Goal: Task Accomplishment & Management: Complete application form

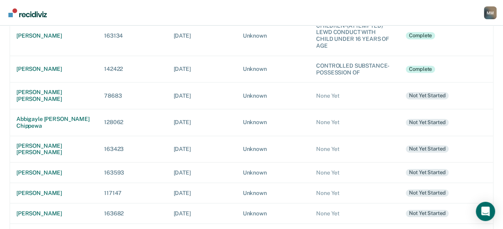
scroll to position [200, 0]
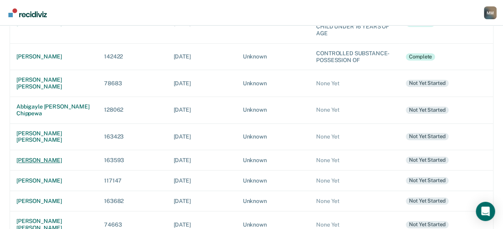
click at [45, 155] on td "[PERSON_NAME]" at bounding box center [54, 160] width 88 height 20
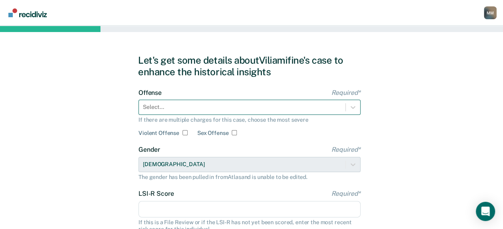
click at [153, 107] on div "Select..." at bounding box center [249, 107] width 222 height 15
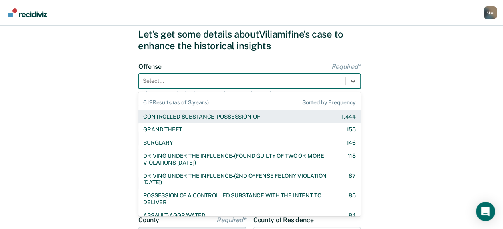
scroll to position [28, 0]
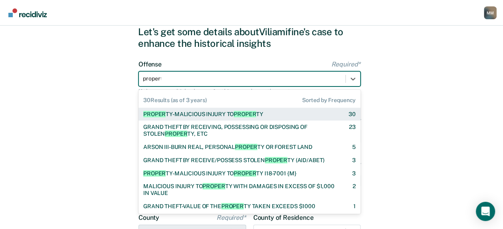
type input "property"
click at [185, 111] on div "PROPERTY -MALICIOUS INJURY TO PROPERTY" at bounding box center [203, 114] width 120 height 7
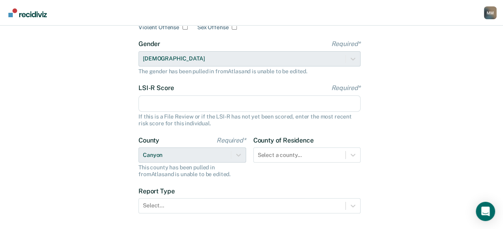
scroll to position [108, 0]
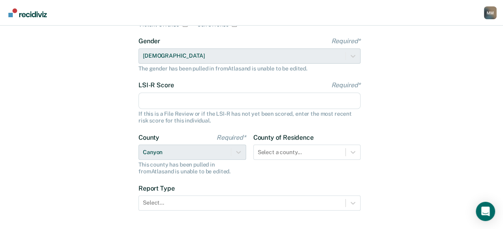
click at [150, 104] on input "LSI-R Score Required*" at bounding box center [249, 100] width 222 height 17
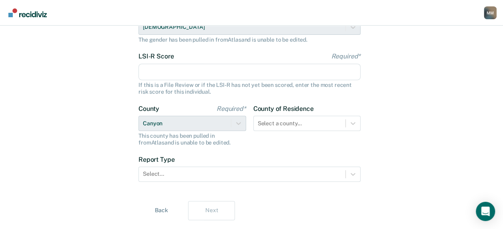
scroll to position [148, 0]
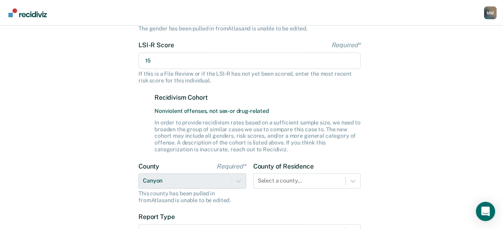
type input "15"
click at [417, 134] on div "Let's get some details about [PERSON_NAME]'s case to enhance the historical ins…" at bounding box center [251, 91] width 503 height 429
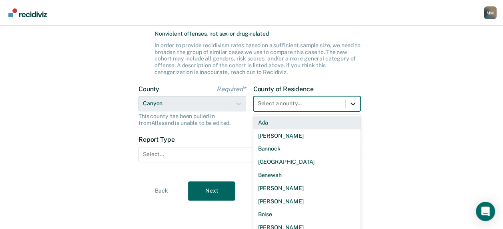
scroll to position [231, 0]
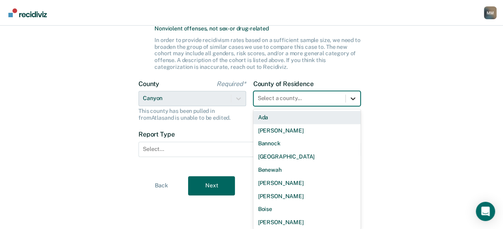
click at [349, 104] on div at bounding box center [352, 98] width 14 height 14
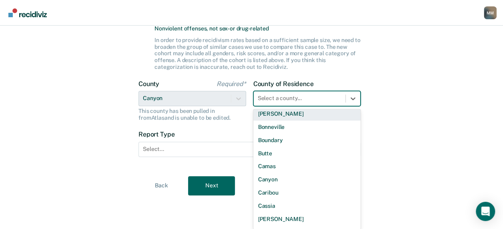
scroll to position [120, 0]
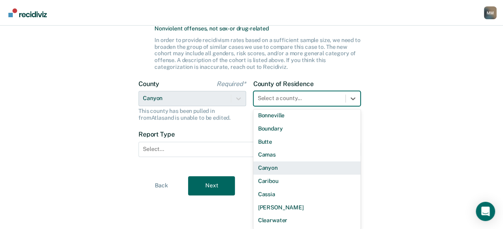
click at [297, 166] on div "Canyon" at bounding box center [307, 167] width 108 height 13
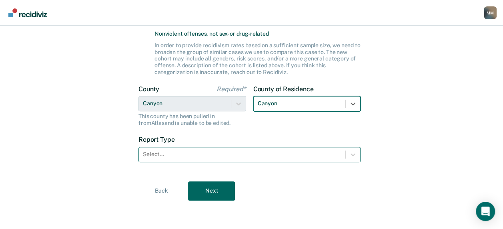
click at [185, 154] on div at bounding box center [242, 154] width 198 height 8
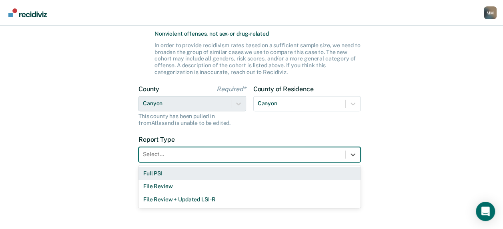
click at [169, 173] on div "Full PSI" at bounding box center [249, 173] width 222 height 13
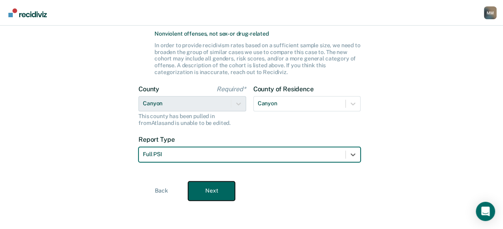
click at [206, 190] on button "Next" at bounding box center [211, 190] width 47 height 19
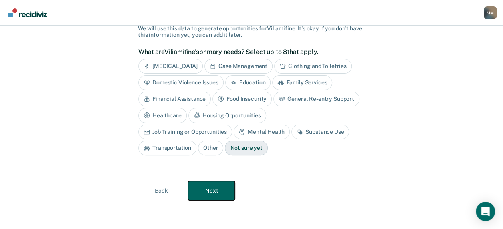
scroll to position [56, 0]
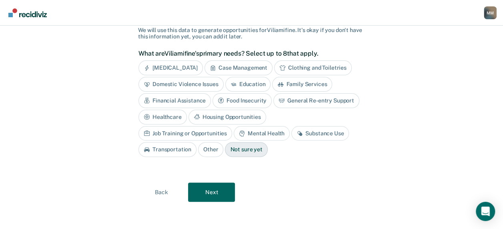
click at [291, 130] on div "Substance Use" at bounding box center [320, 133] width 58 height 15
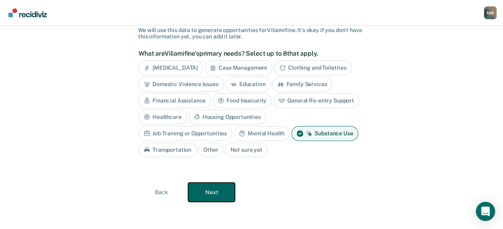
click at [213, 192] on button "Next" at bounding box center [211, 191] width 47 height 19
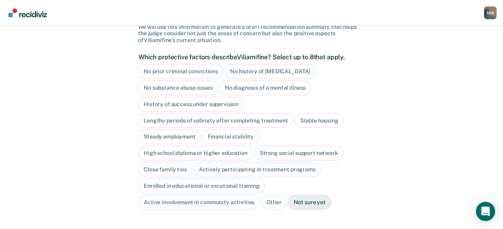
scroll to position [30, 0]
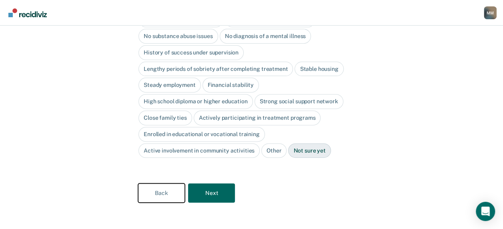
click at [163, 187] on button "Back" at bounding box center [161, 192] width 47 height 19
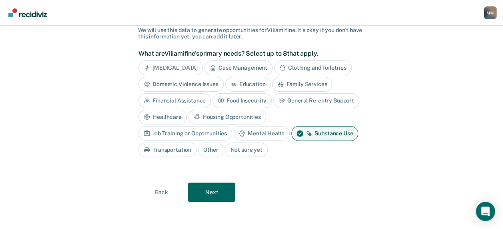
click at [249, 86] on div "Education" at bounding box center [248, 84] width 46 height 15
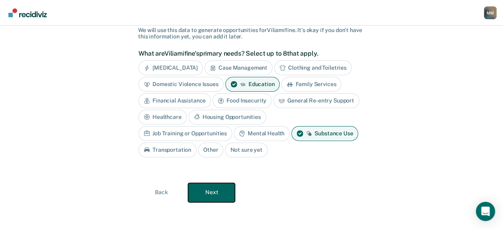
click at [217, 192] on button "Next" at bounding box center [211, 192] width 47 height 19
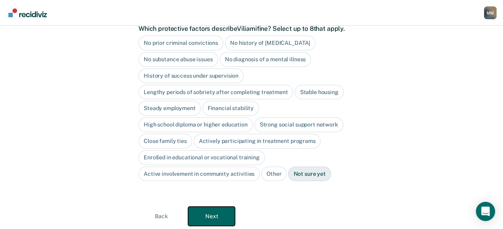
scroll to position [70, 0]
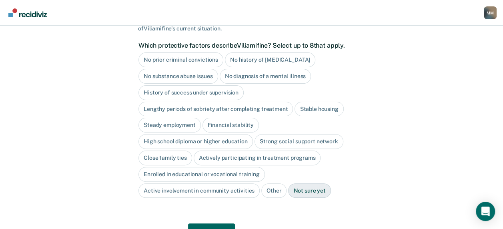
click at [201, 60] on div "No prior criminal convictions" at bounding box center [180, 59] width 85 height 15
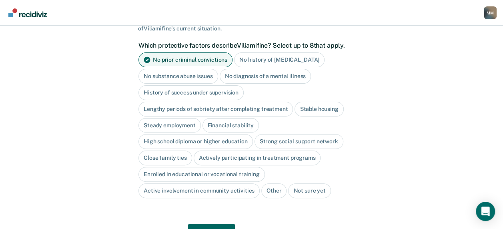
click at [255, 60] on div "No history of [MEDICAL_DATA]" at bounding box center [279, 59] width 90 height 15
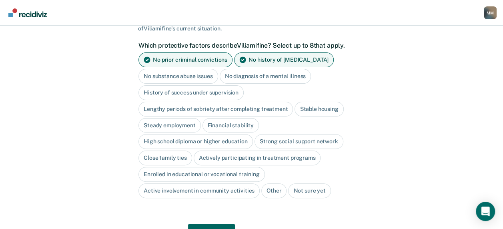
click at [290, 58] on div "No history of [MEDICAL_DATA]" at bounding box center [284, 59] width 100 height 15
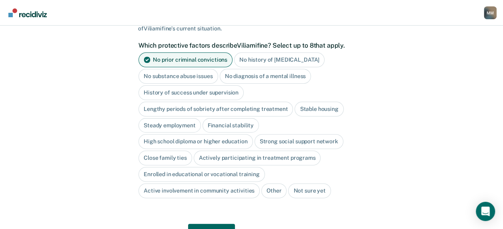
click at [290, 75] on div "No diagnosis of a mental illness" at bounding box center [265, 76] width 92 height 15
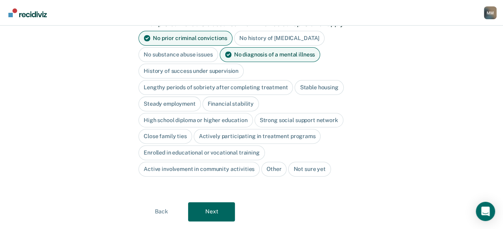
scroll to position [110, 0]
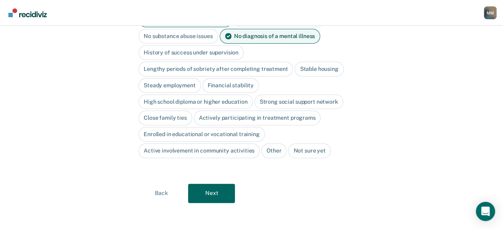
click at [321, 66] on div "Stable housing" at bounding box center [318, 69] width 49 height 15
click at [179, 82] on div "Steady employment" at bounding box center [169, 85] width 62 height 15
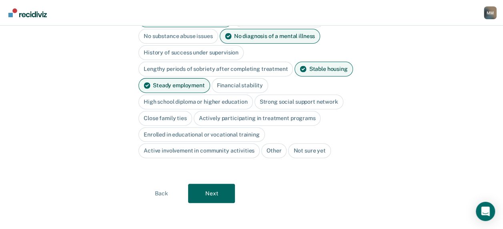
click at [171, 118] on div "Close family ties" at bounding box center [165, 118] width 54 height 15
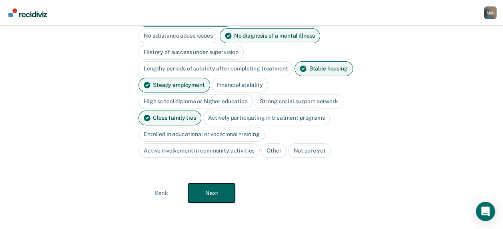
click at [217, 187] on button "Next" at bounding box center [211, 192] width 47 height 19
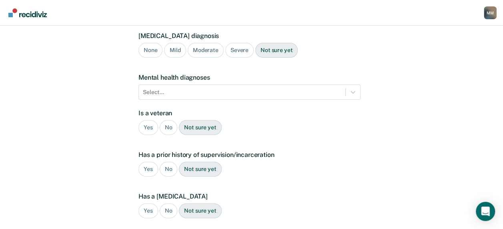
scroll to position [98, 0]
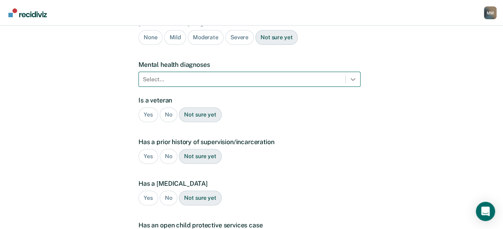
click at [353, 75] on icon at bounding box center [353, 79] width 8 height 8
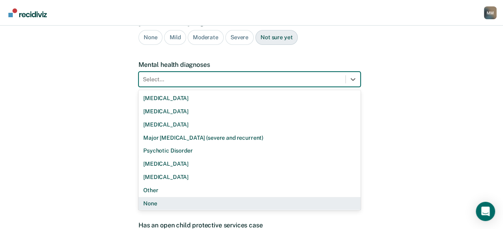
click at [187, 197] on div "None" at bounding box center [249, 203] width 222 height 13
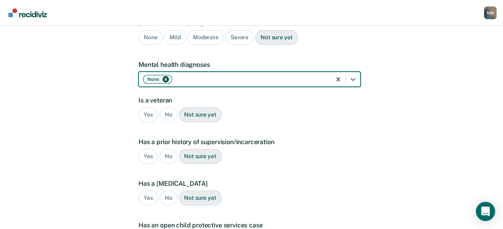
click at [169, 107] on div "No" at bounding box center [169, 114] width 18 height 15
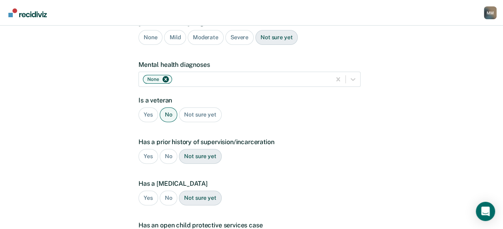
click at [166, 149] on div "No" at bounding box center [169, 156] width 18 height 15
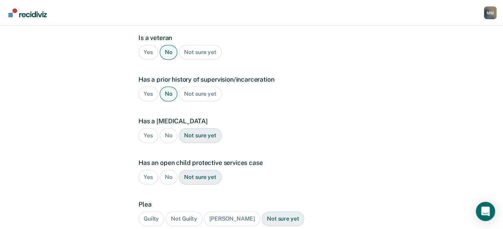
scroll to position [177, 0]
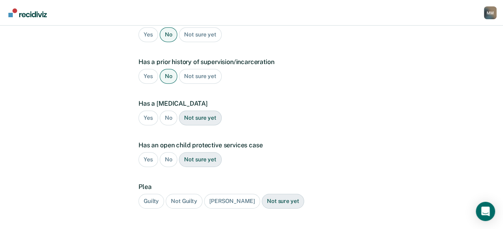
click at [166, 110] on div "No" at bounding box center [169, 117] width 18 height 15
click at [166, 152] on div "No" at bounding box center [169, 159] width 18 height 15
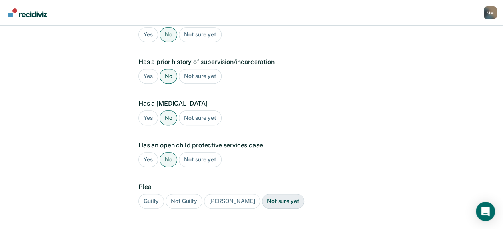
drag, startPoint x: 166, startPoint y: 147, endPoint x: 153, endPoint y: 188, distance: 43.4
click at [153, 193] on div "Guilty" at bounding box center [151, 200] width 26 height 15
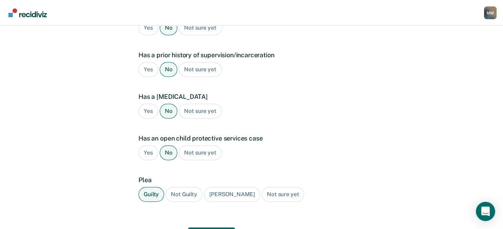
scroll to position [217, 0]
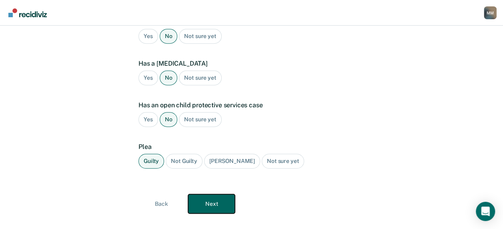
click at [215, 194] on button "Next" at bounding box center [211, 203] width 47 height 19
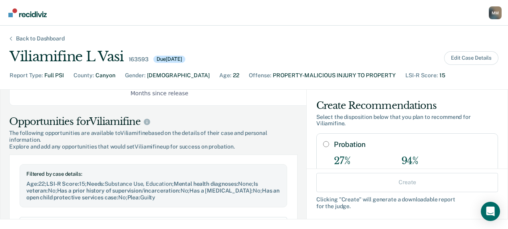
scroll to position [240, 0]
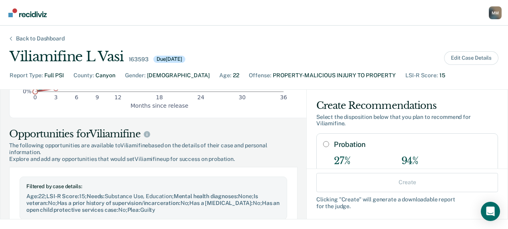
click at [323, 142] on input "Probation" at bounding box center [326, 144] width 6 height 6
radio input "true"
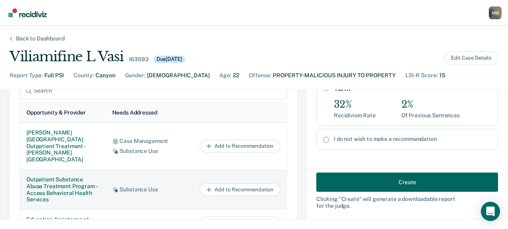
scroll to position [400, 0]
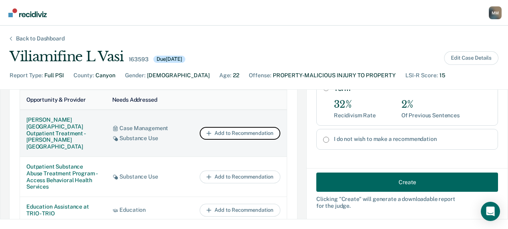
click at [219, 134] on button "Add to Recommendation" at bounding box center [240, 133] width 81 height 13
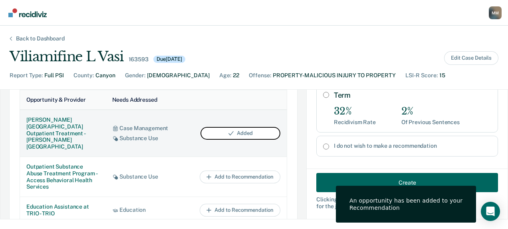
scroll to position [189, 0]
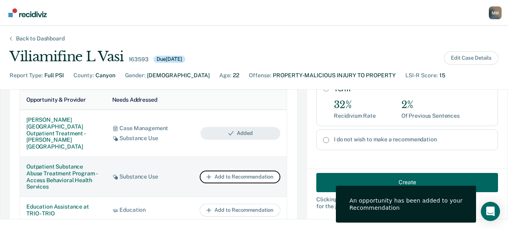
click at [219, 177] on button "Add to Recommendation" at bounding box center [240, 176] width 81 height 13
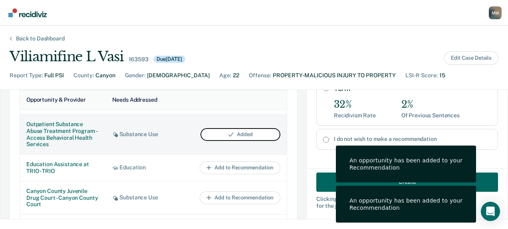
scroll to position [80, 0]
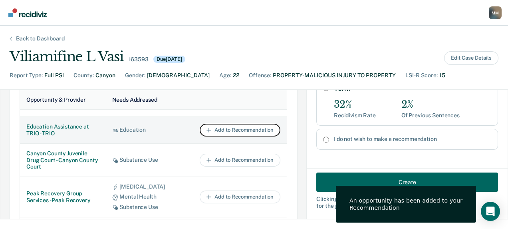
click at [220, 136] on button "Add to Recommendation" at bounding box center [240, 130] width 81 height 13
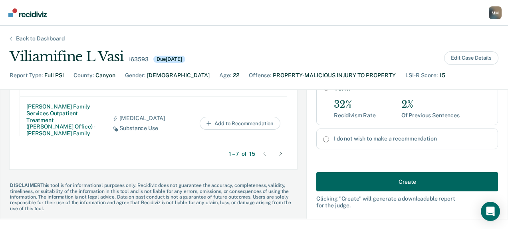
scroll to position [568, 0]
click at [280, 152] on icon at bounding box center [281, 154] width 2 height 4
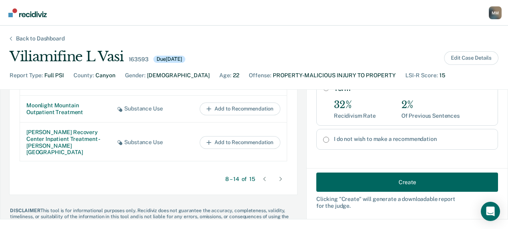
scroll to position [528, 0]
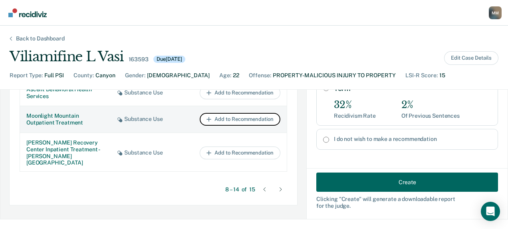
click at [231, 122] on button "Add to Recommendation" at bounding box center [240, 119] width 81 height 13
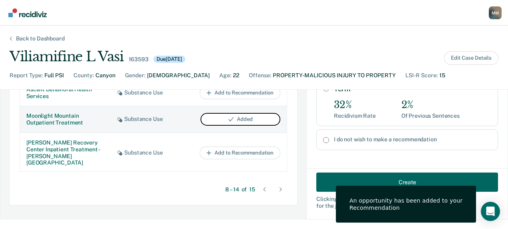
scroll to position [0, 0]
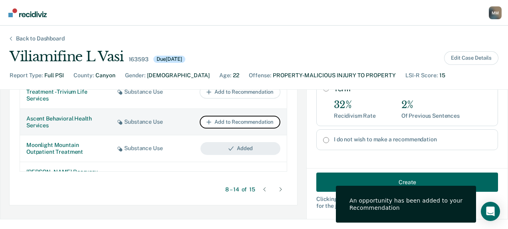
click at [232, 126] on button "Add to Recommendation" at bounding box center [240, 122] width 81 height 13
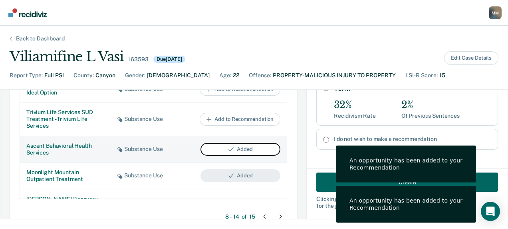
scroll to position [488, 0]
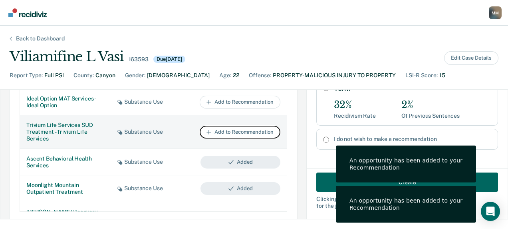
click at [231, 138] on button "Add to Recommendation" at bounding box center [240, 132] width 81 height 13
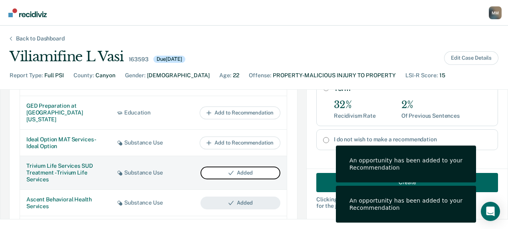
scroll to position [408, 0]
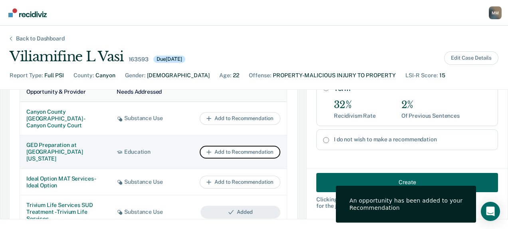
click at [229, 155] on button "Add to Recommendation" at bounding box center [240, 152] width 81 height 13
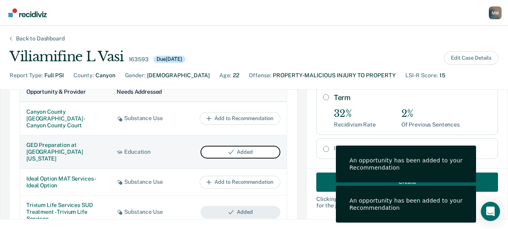
scroll to position [256, 0]
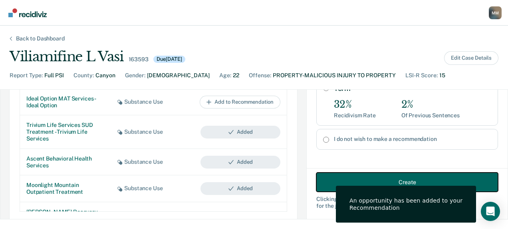
click at [397, 179] on button "Create" at bounding box center [408, 181] width 182 height 19
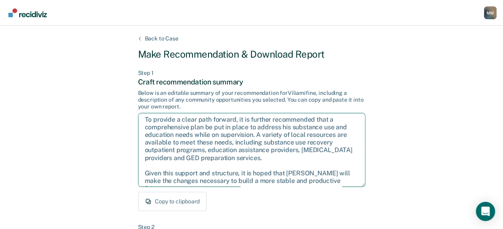
scroll to position [59, 0]
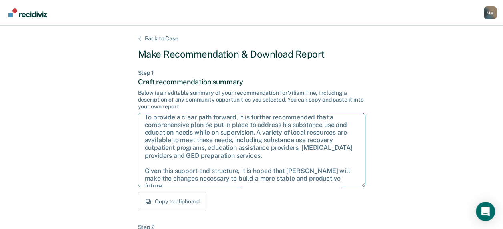
drag, startPoint x: 145, startPoint y: 121, endPoint x: 339, endPoint y: 182, distance: 203.6
click at [339, 182] on textarea "After careful consideration of the details of this case, it is recommended that…" at bounding box center [251, 150] width 227 height 74
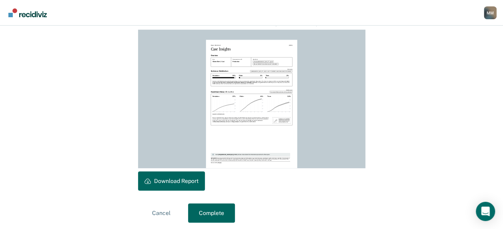
scroll to position [227, 0]
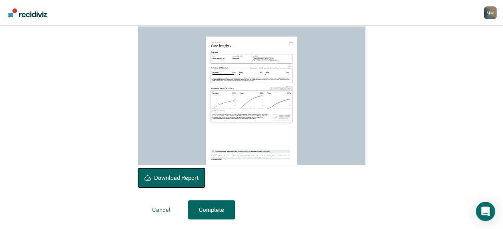
click at [172, 178] on button "Download Report" at bounding box center [171, 177] width 67 height 19
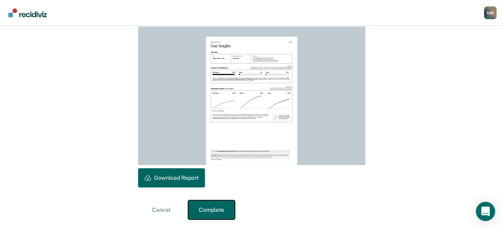
click at [216, 207] on button "Complete" at bounding box center [211, 209] width 47 height 19
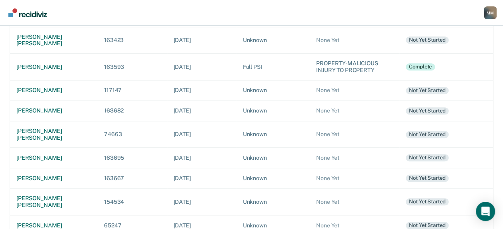
scroll to position [295, 0]
